Goal: Contribute content: Contribute content

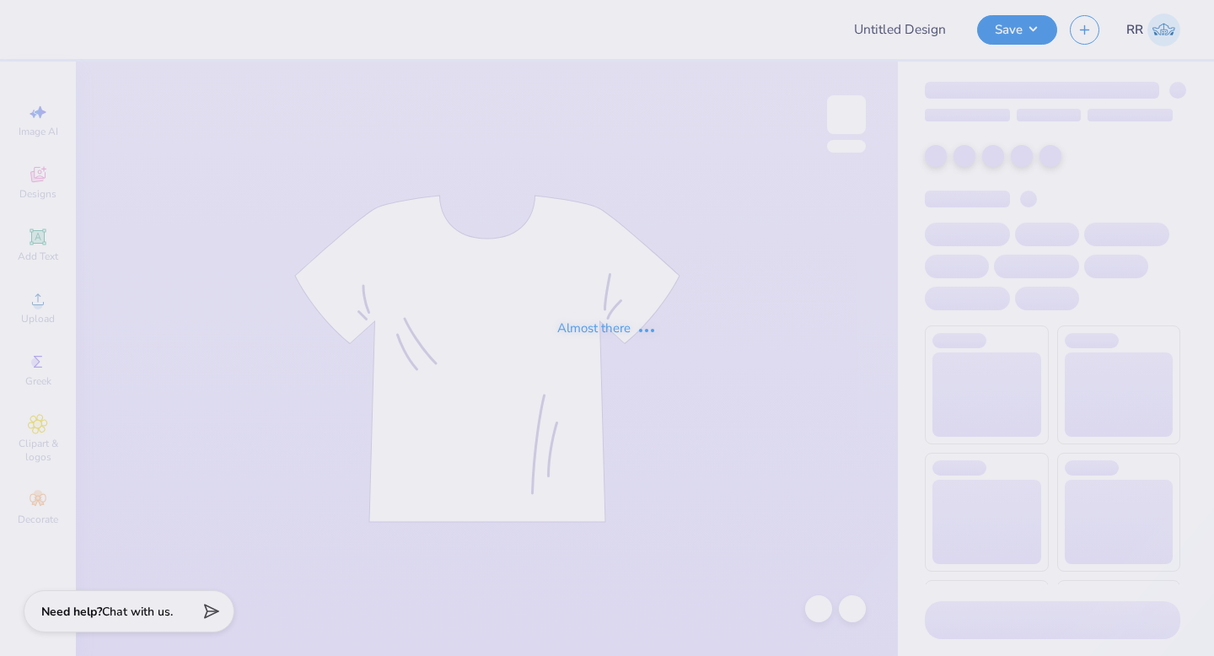
type input "DV Love Shirts & Hoodies"
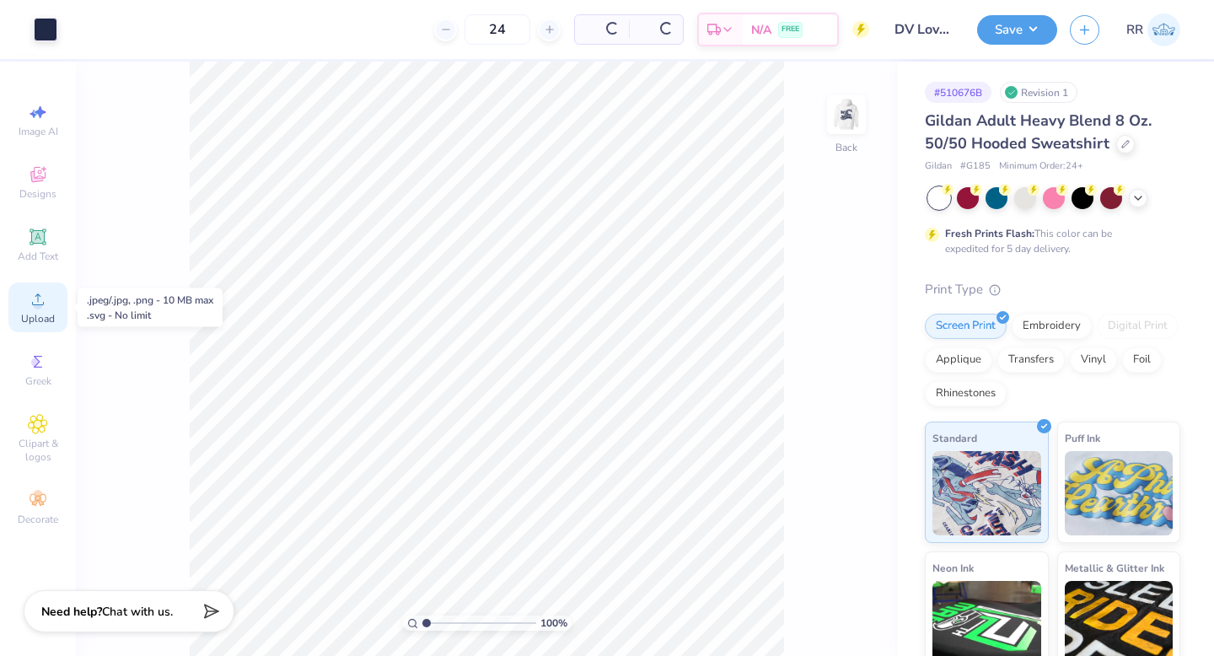
click at [42, 308] on icon at bounding box center [38, 299] width 20 height 20
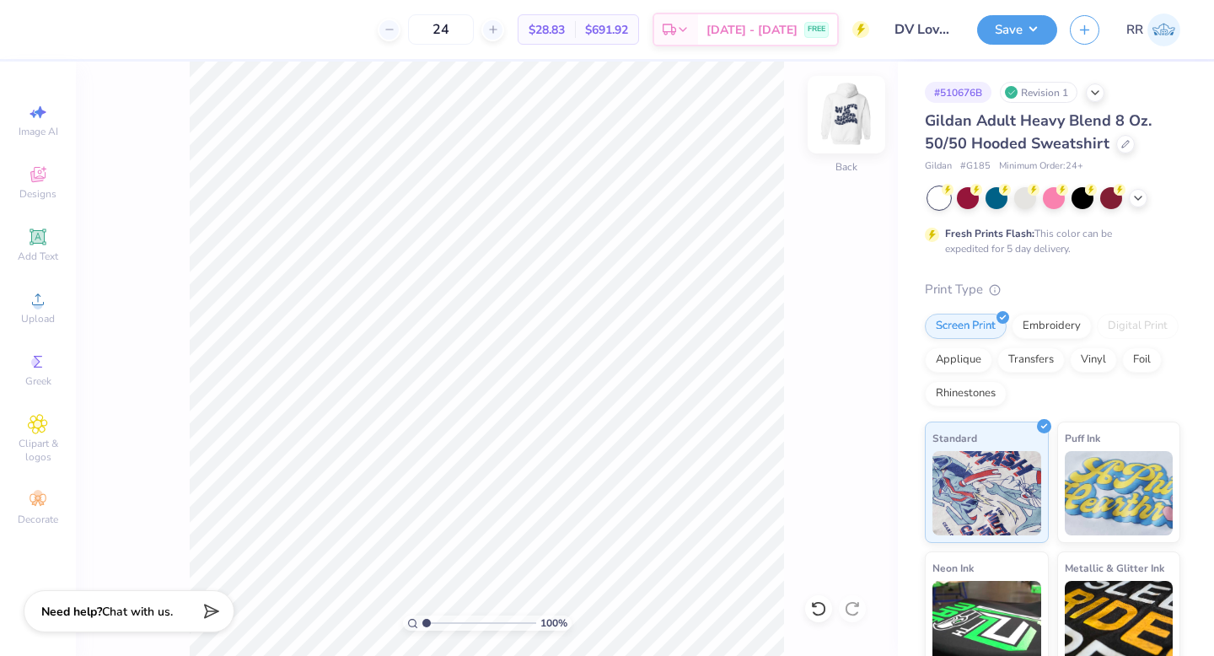
click at [847, 103] on img at bounding box center [846, 114] width 67 height 67
click at [856, 116] on img at bounding box center [846, 114] width 67 height 67
click at [35, 301] on circle at bounding box center [37, 304] width 9 height 9
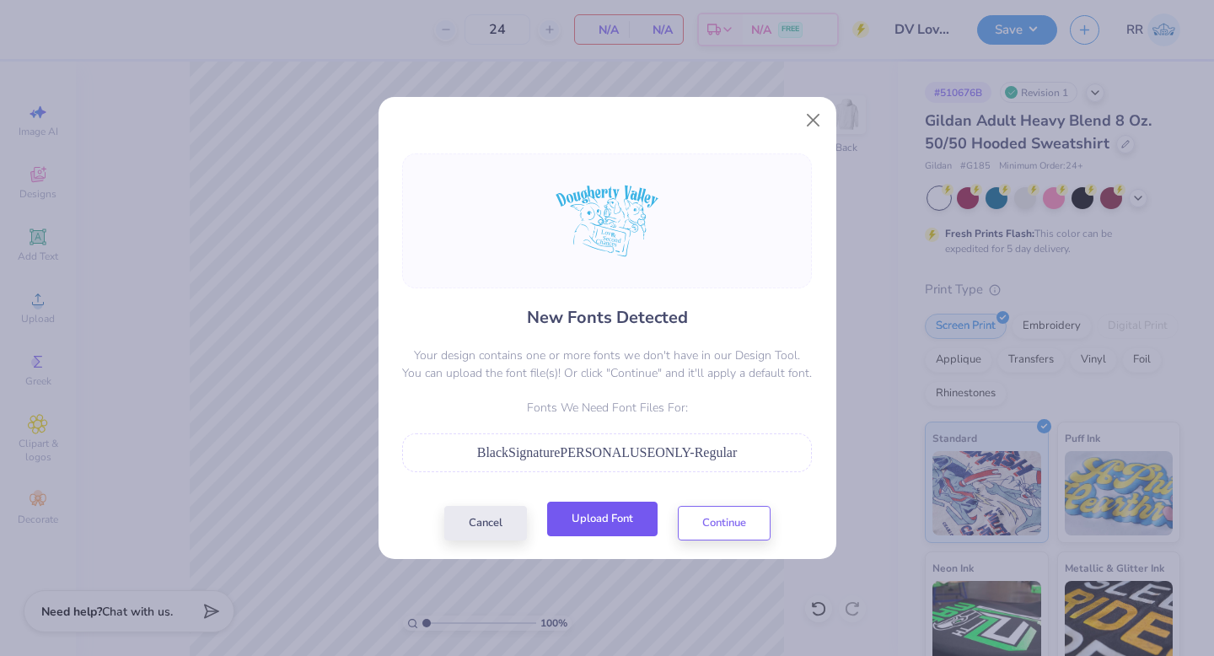
click at [616, 525] on button "Upload Font" at bounding box center [602, 519] width 110 height 35
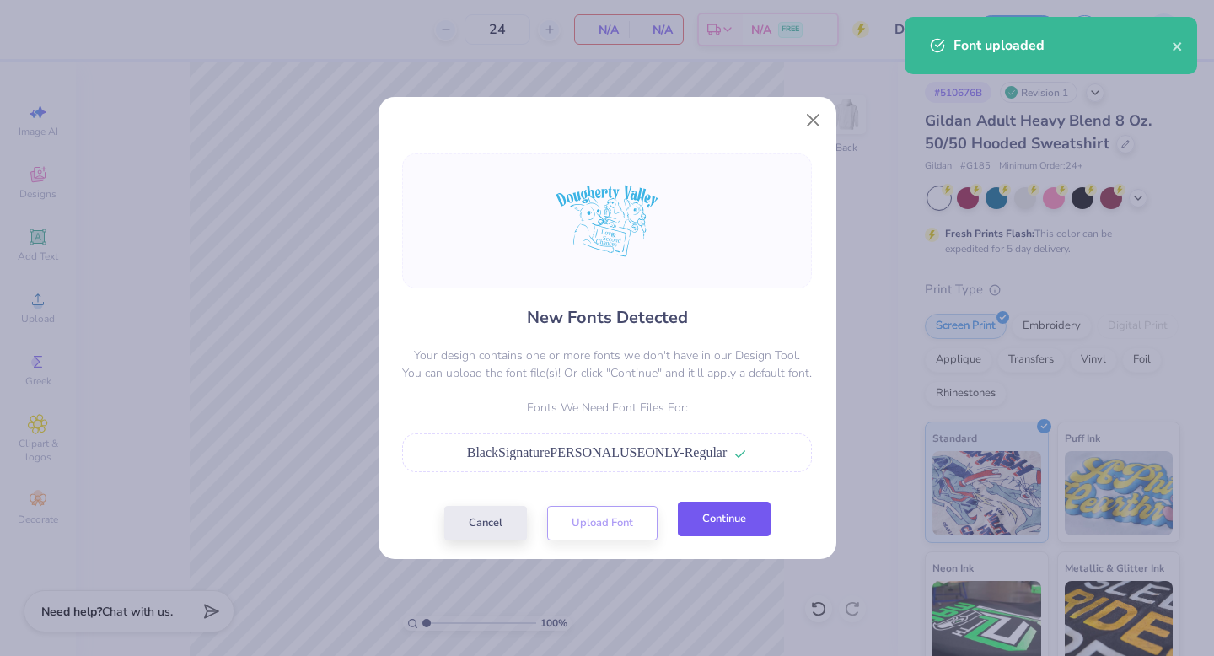
click at [728, 525] on button "Continue" at bounding box center [724, 519] width 93 height 35
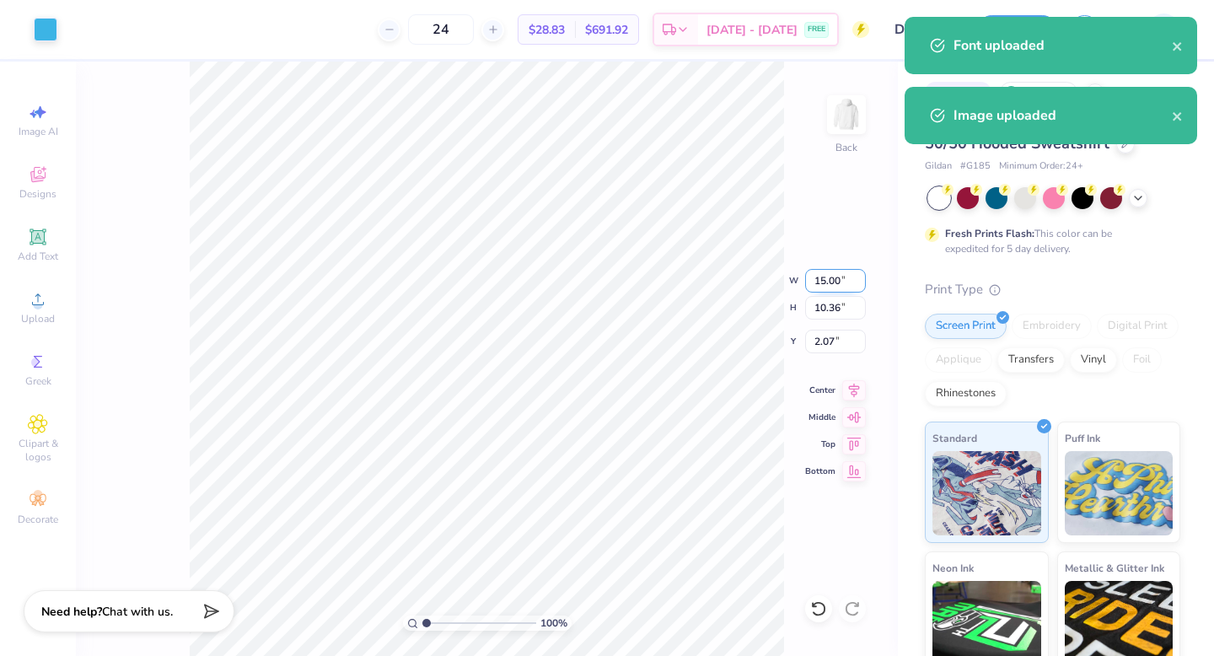
click at [828, 279] on input "15.00" at bounding box center [835, 281] width 61 height 24
click at [827, 279] on input "15.00" at bounding box center [835, 281] width 61 height 24
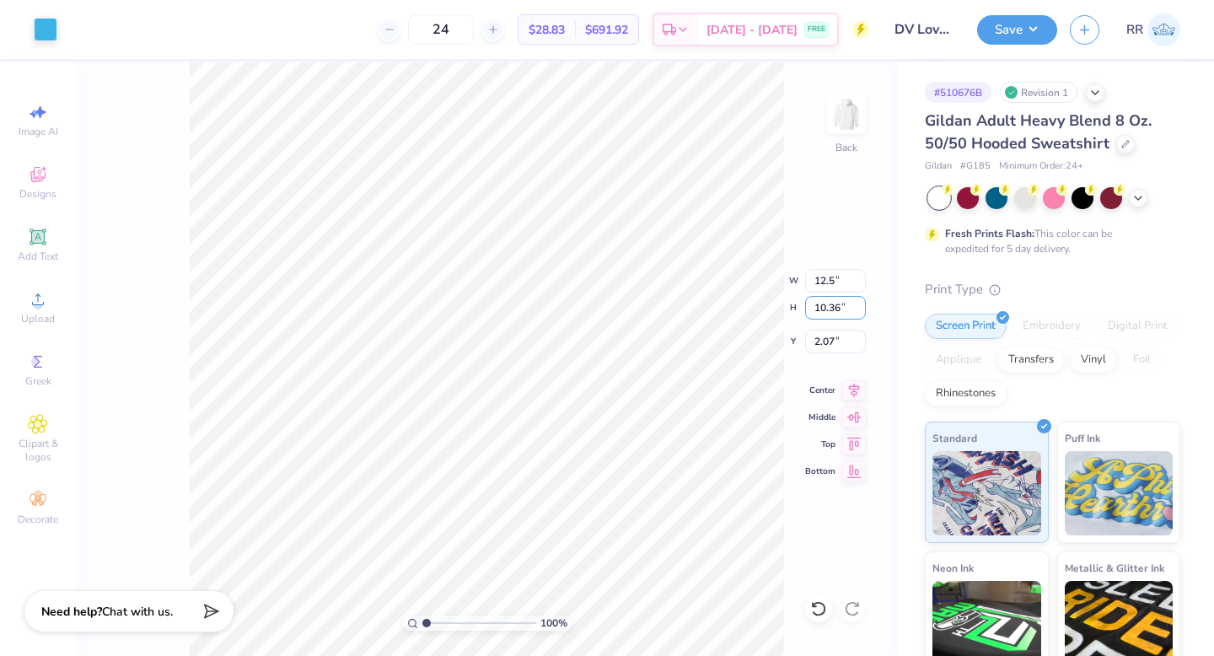
type input "12.50"
type input "8.63"
type input "3.00"
click at [796, 193] on div "100 % Back W 12.50 12.50 " H 8.63 8.63 " Y 3.00 3.00 " Center Middle Top Bottom" at bounding box center [487, 359] width 822 height 594
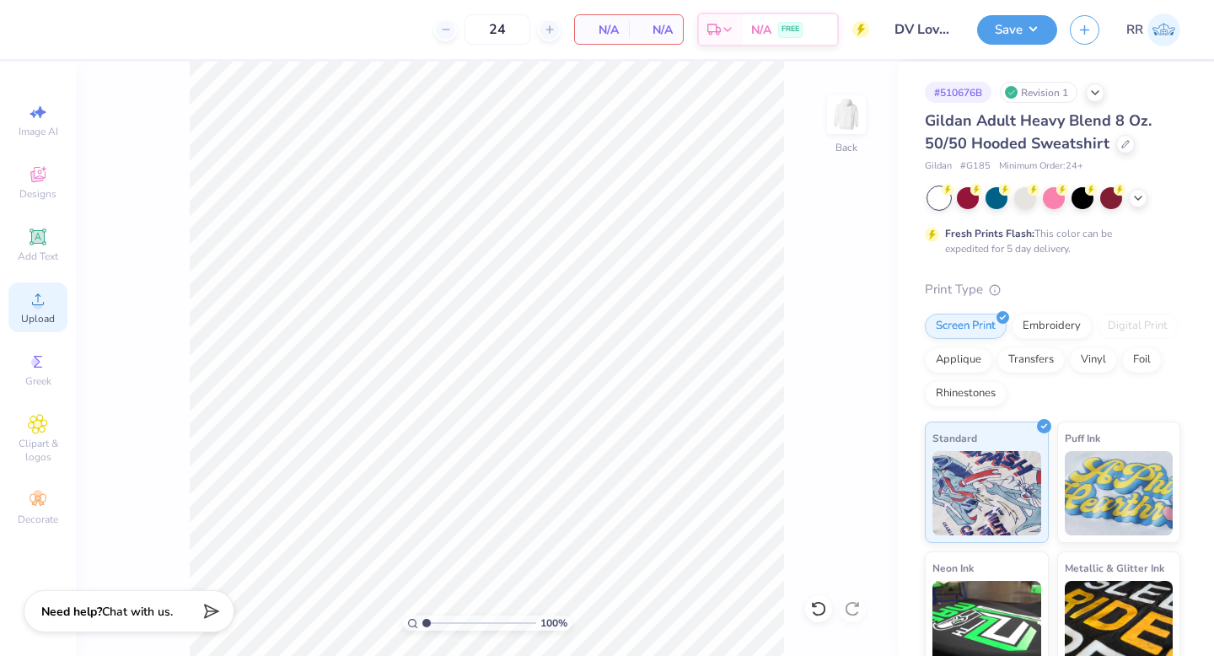
click at [29, 304] on icon at bounding box center [38, 299] width 20 height 20
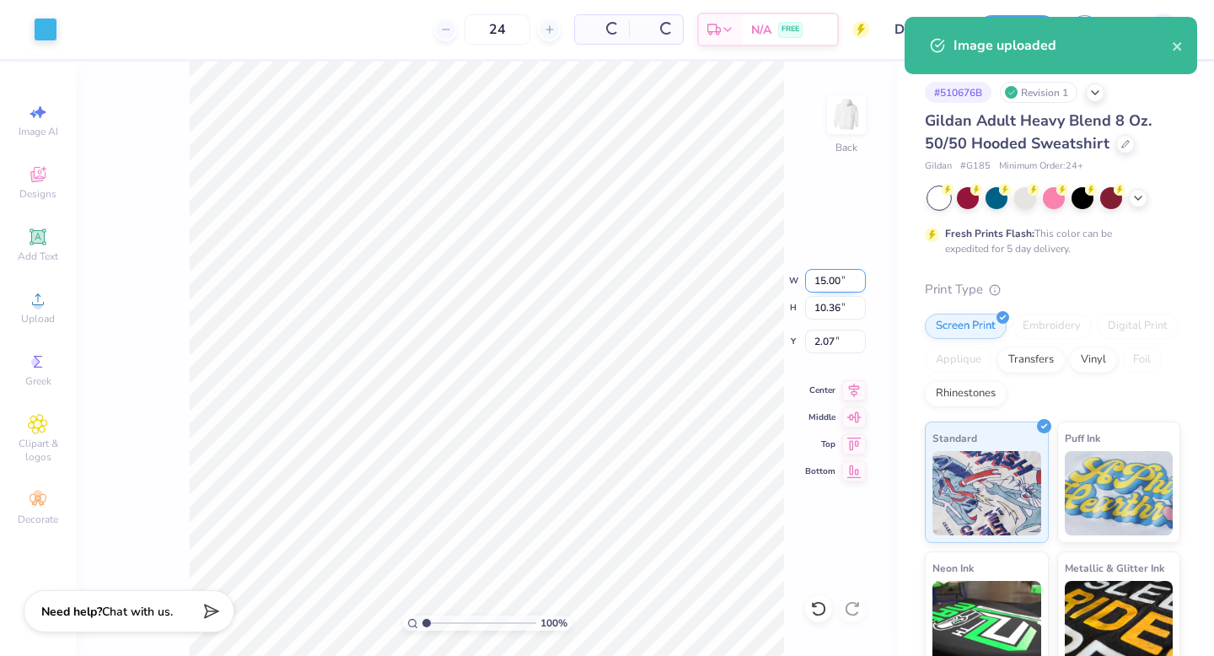
drag, startPoint x: 833, startPoint y: 280, endPoint x: 834, endPoint y: 288, distance: 8.5
click at [834, 280] on input "15.00" at bounding box center [835, 281] width 61 height 24
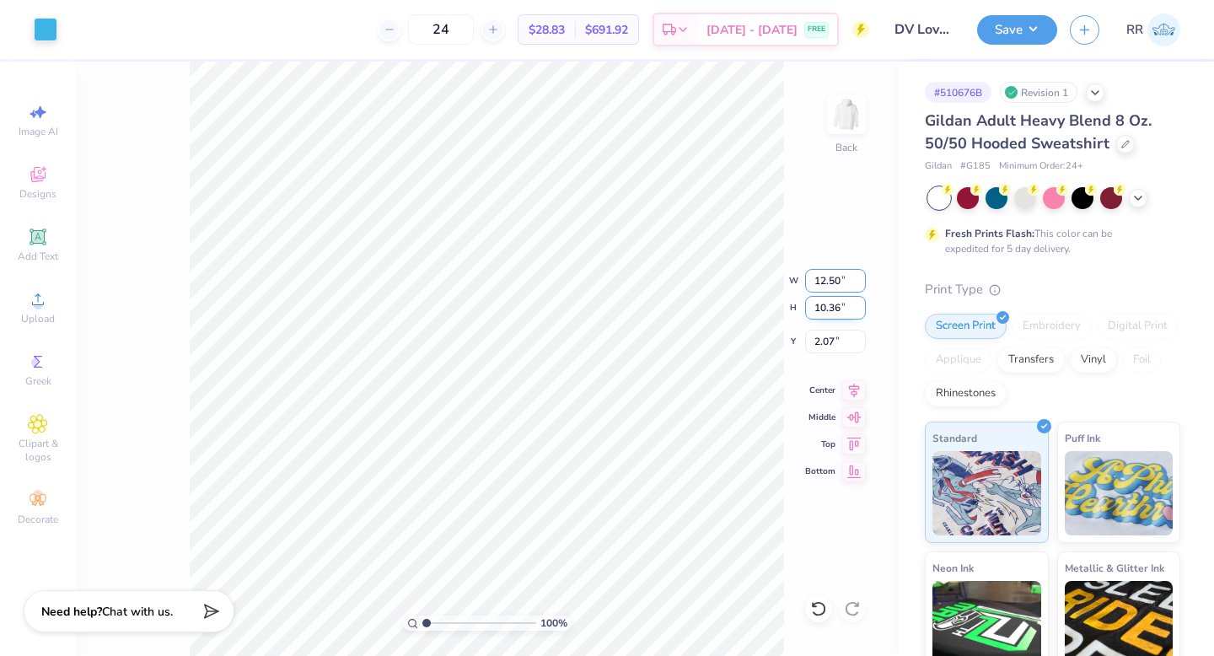
type input "12.50"
type input "8.63"
type input "3.00"
click at [847, 394] on icon at bounding box center [854, 388] width 24 height 20
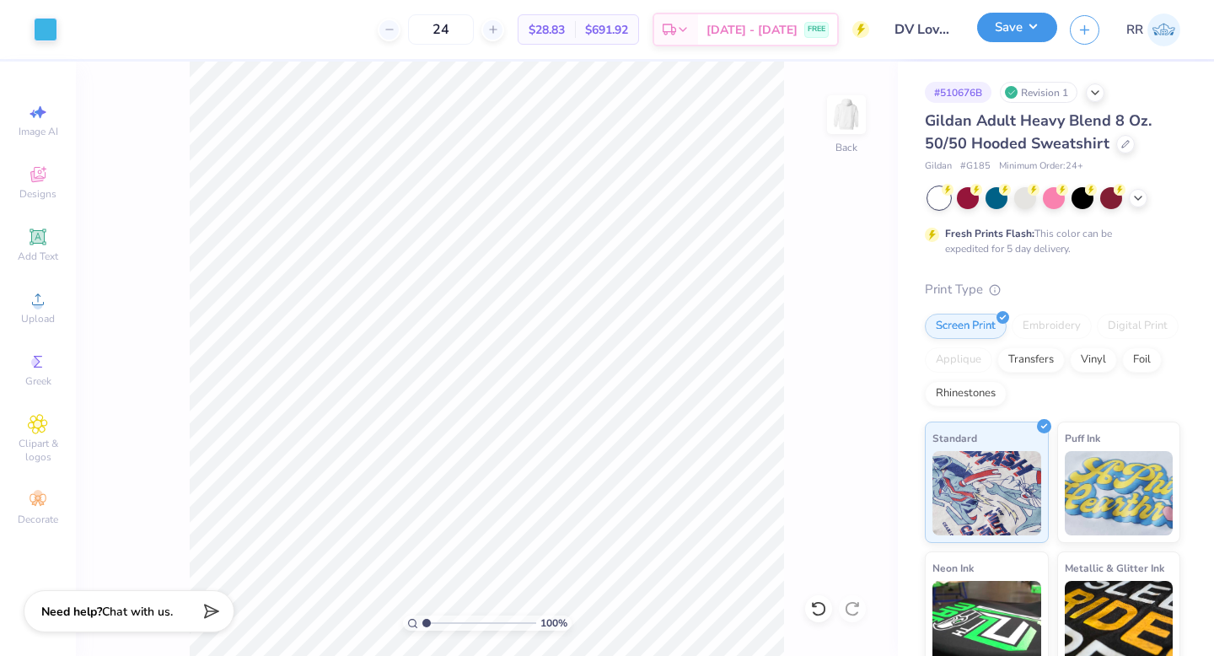
click at [1030, 27] on button "Save" at bounding box center [1017, 28] width 80 height 30
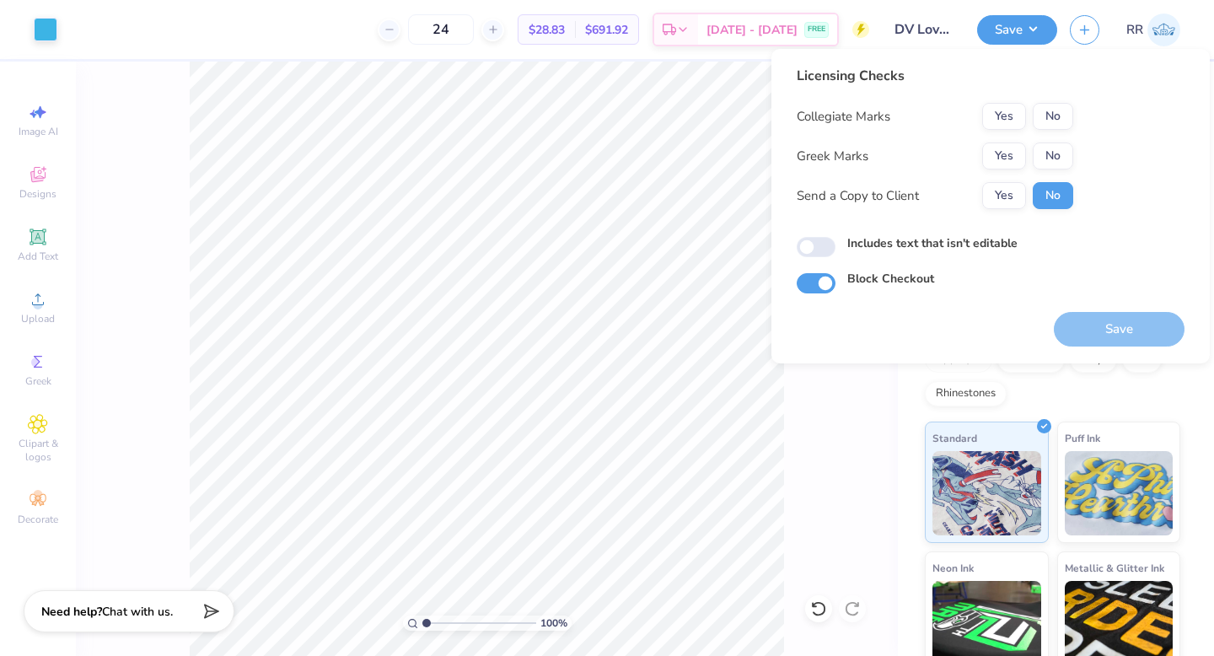
click at [1046, 151] on button "No" at bounding box center [1053, 156] width 40 height 27
click at [1094, 321] on button "Save" at bounding box center [1119, 329] width 131 height 35
